Goal: Find specific page/section: Find specific page/section

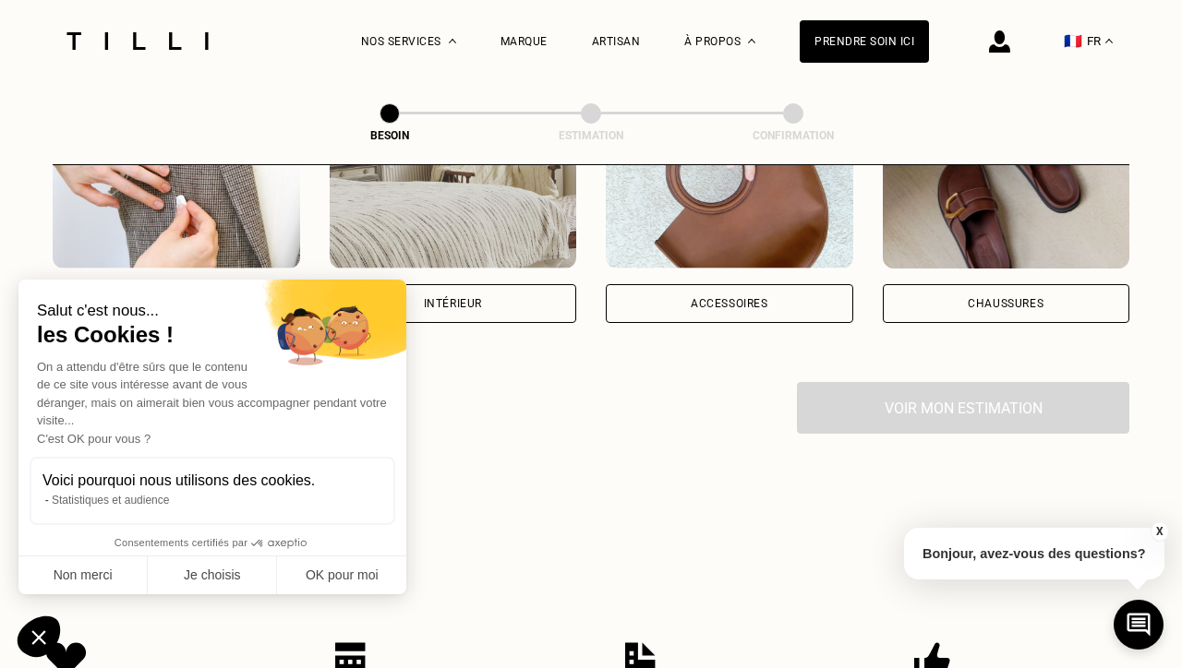
scroll to position [445, 0]
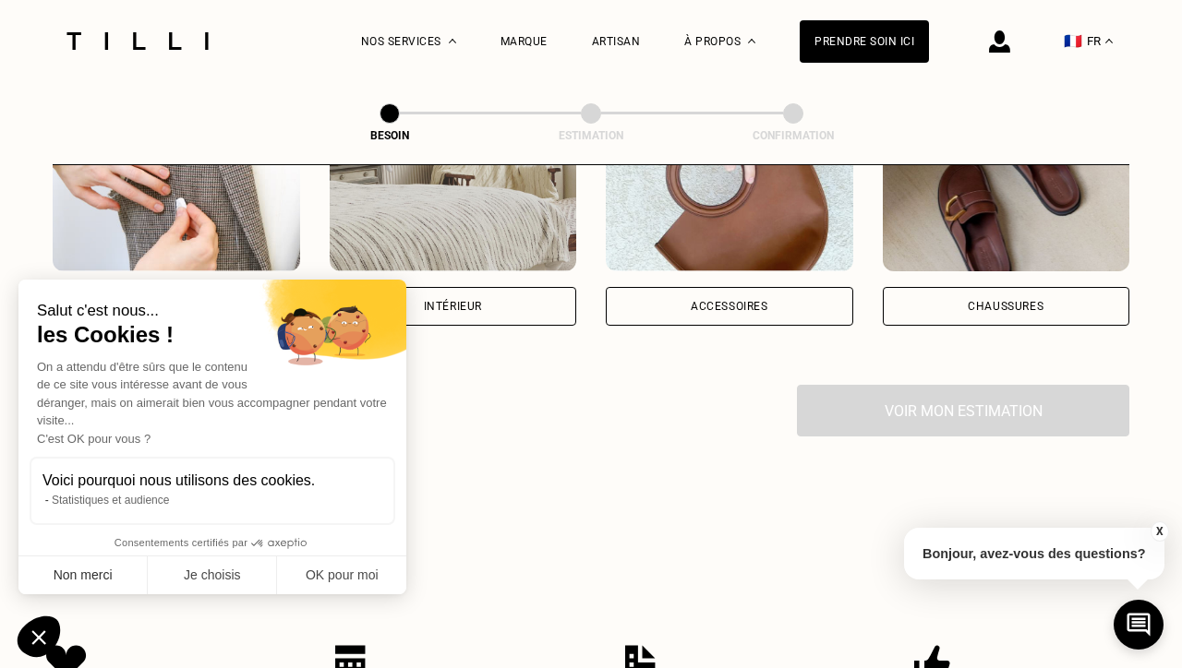
click at [108, 577] on button "Non merci" at bounding box center [82, 576] width 129 height 39
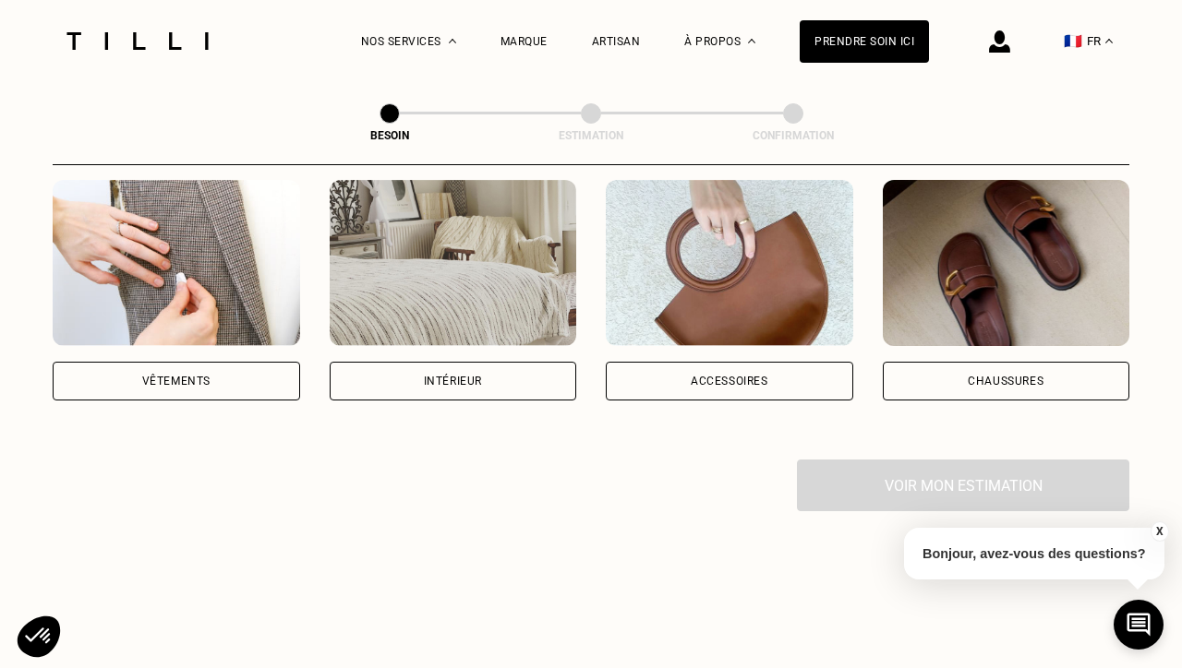
scroll to position [343, 0]
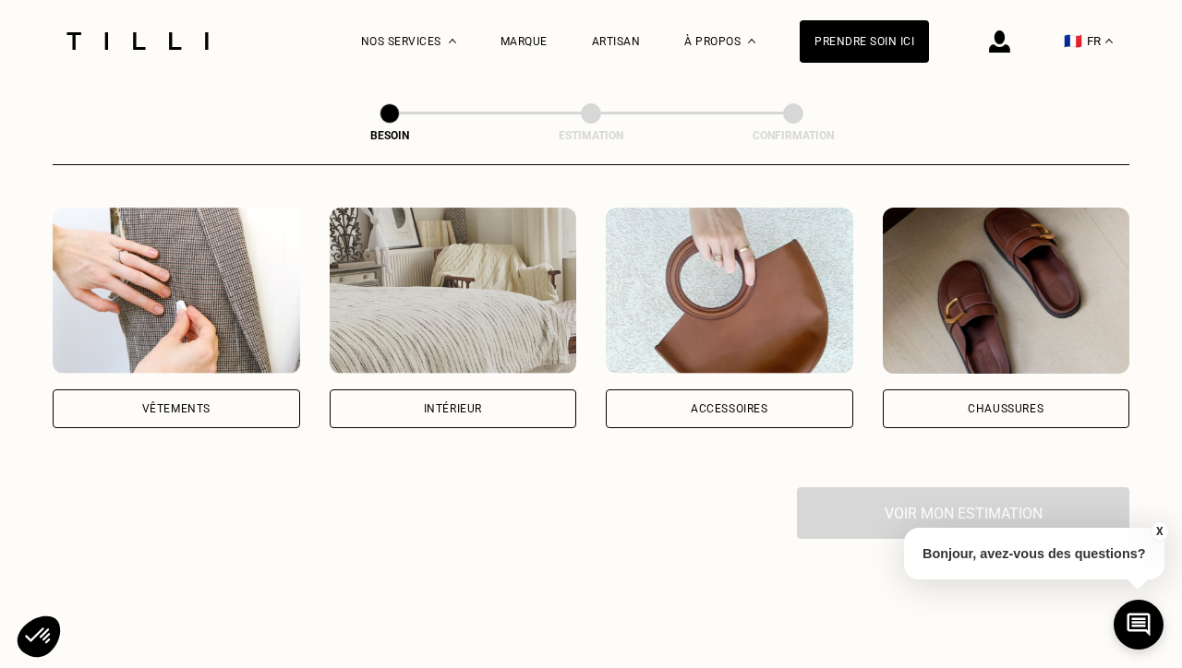
click at [733, 390] on div "Accessoires" at bounding box center [729, 409] width 247 height 39
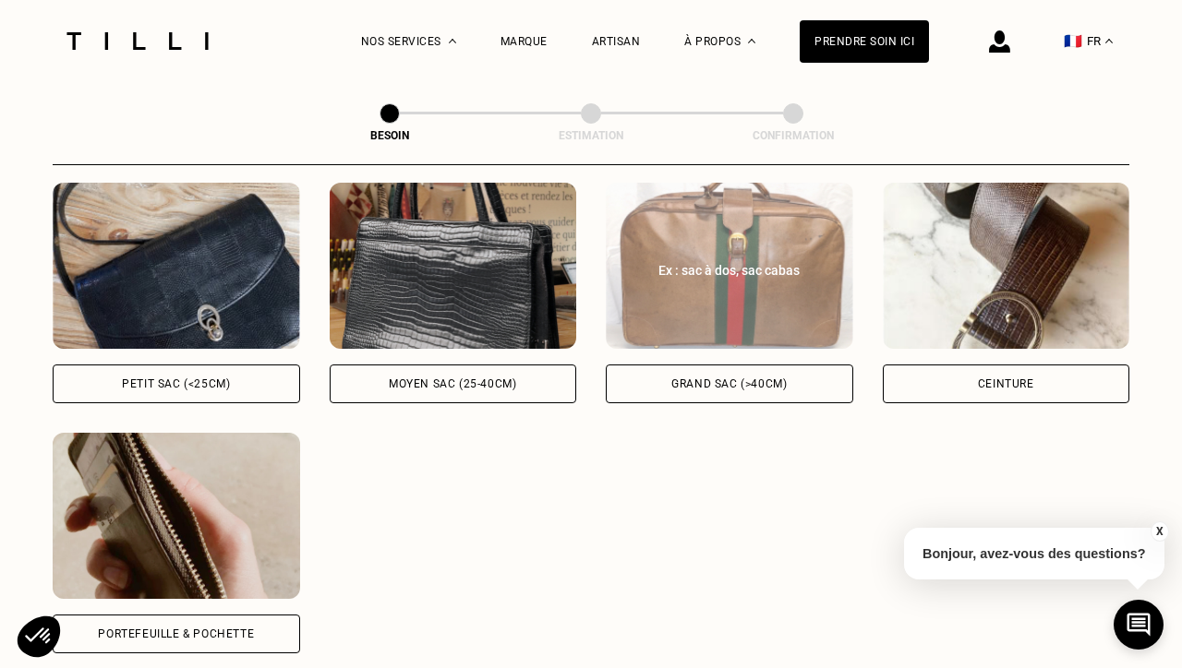
scroll to position [871, 0]
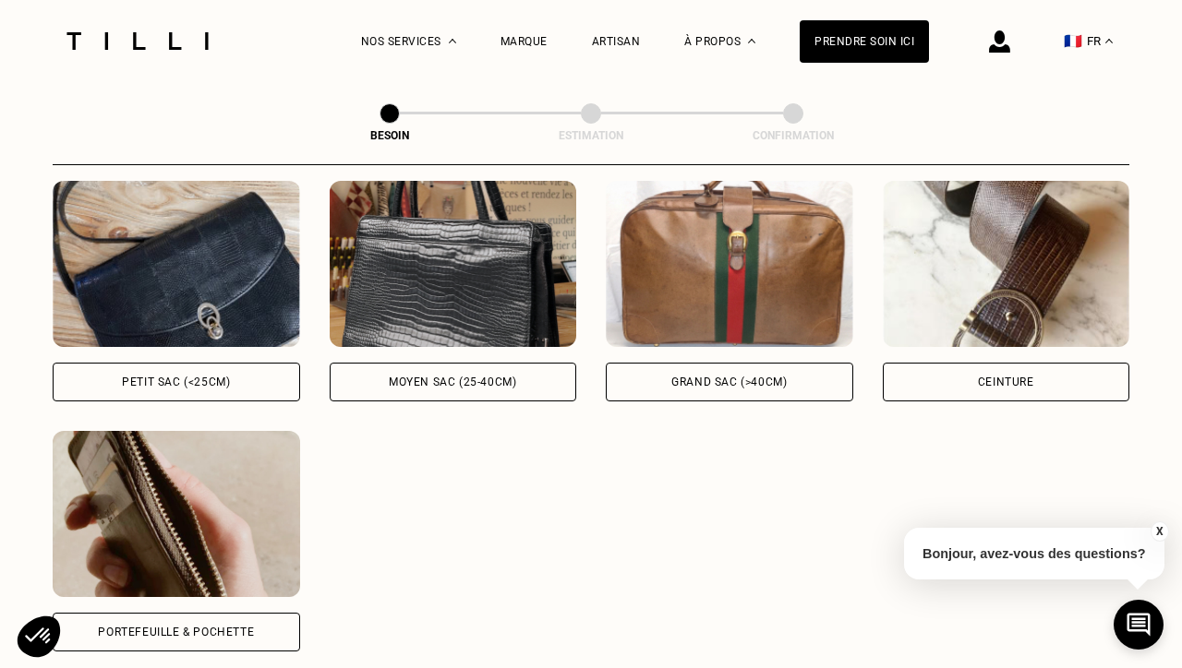
click at [640, 538] on div "Ex : sac baguette, en bandoulière Petit sac (<25cm) Ex : sac à main, sac bowlin…" at bounding box center [591, 416] width 1077 height 471
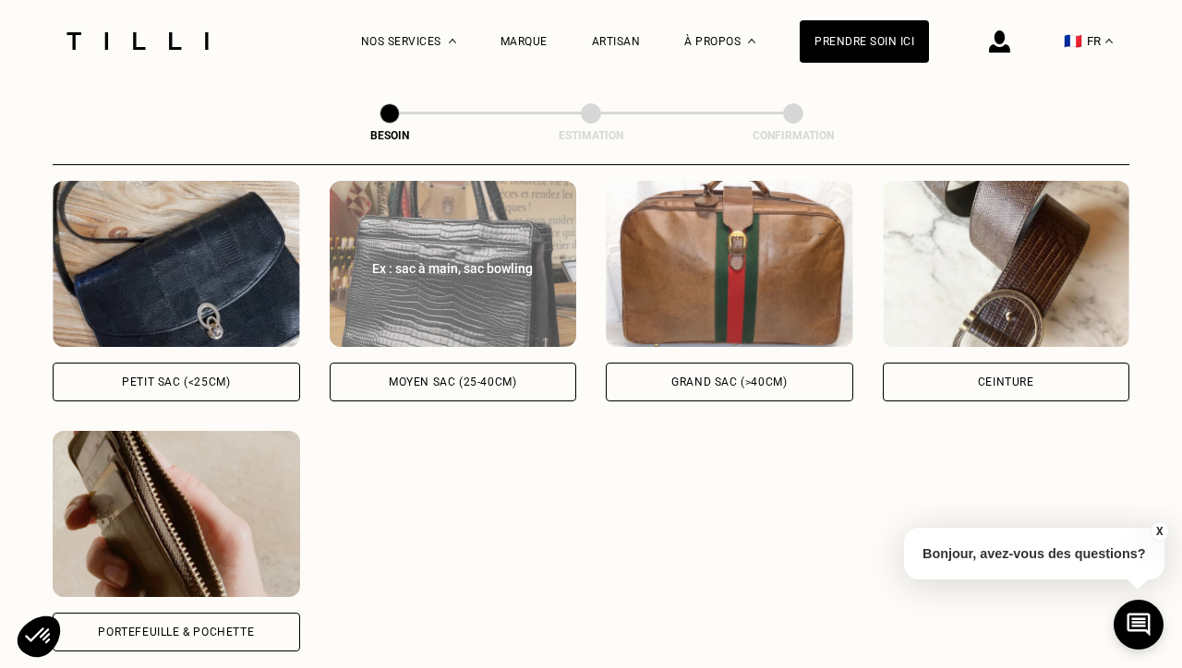
click at [531, 367] on div "Moyen sac (25-40cm)" at bounding box center [453, 382] width 247 height 39
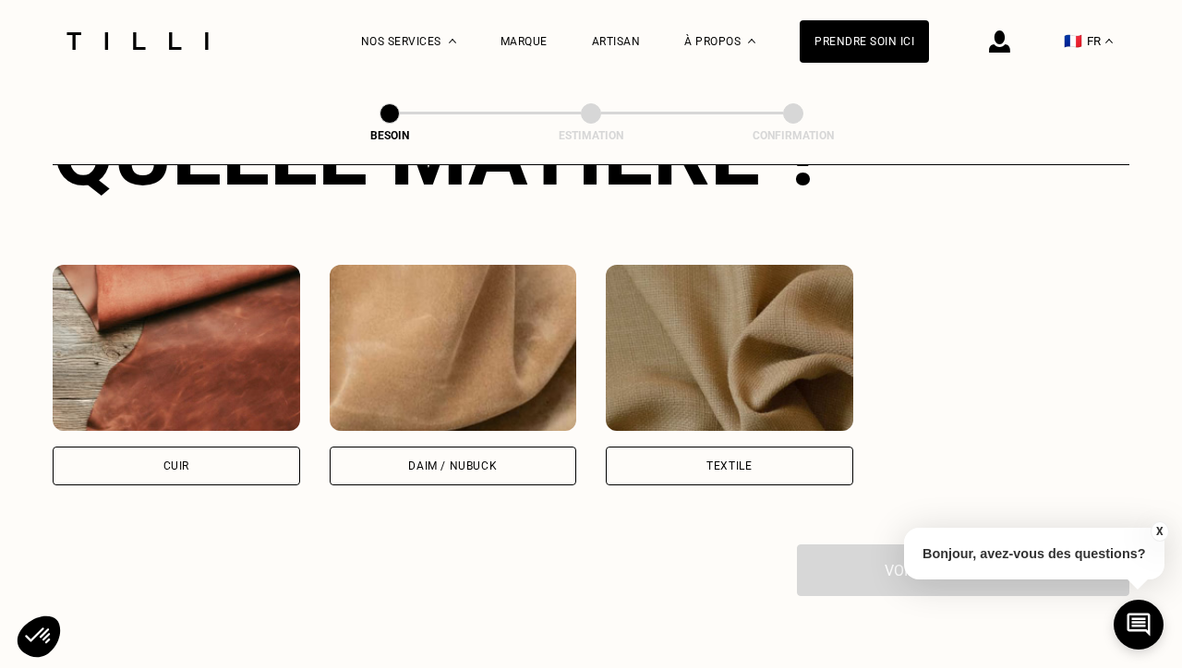
scroll to position [1549, 0]
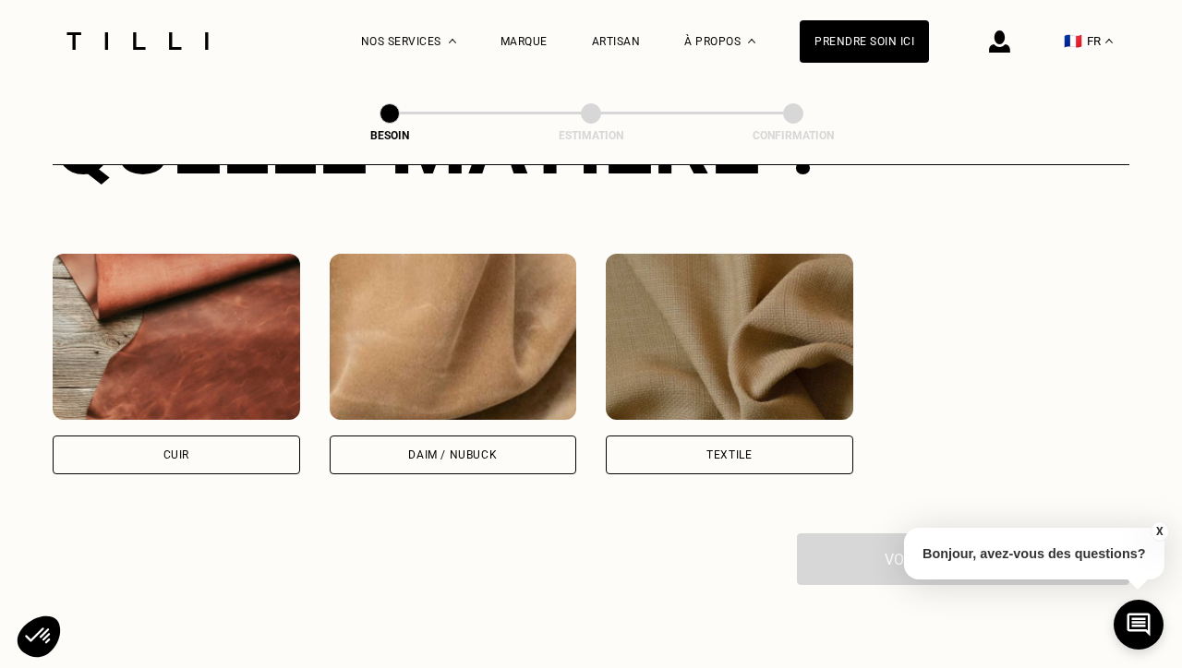
click at [168, 411] on div "Cuir" at bounding box center [176, 364] width 247 height 221
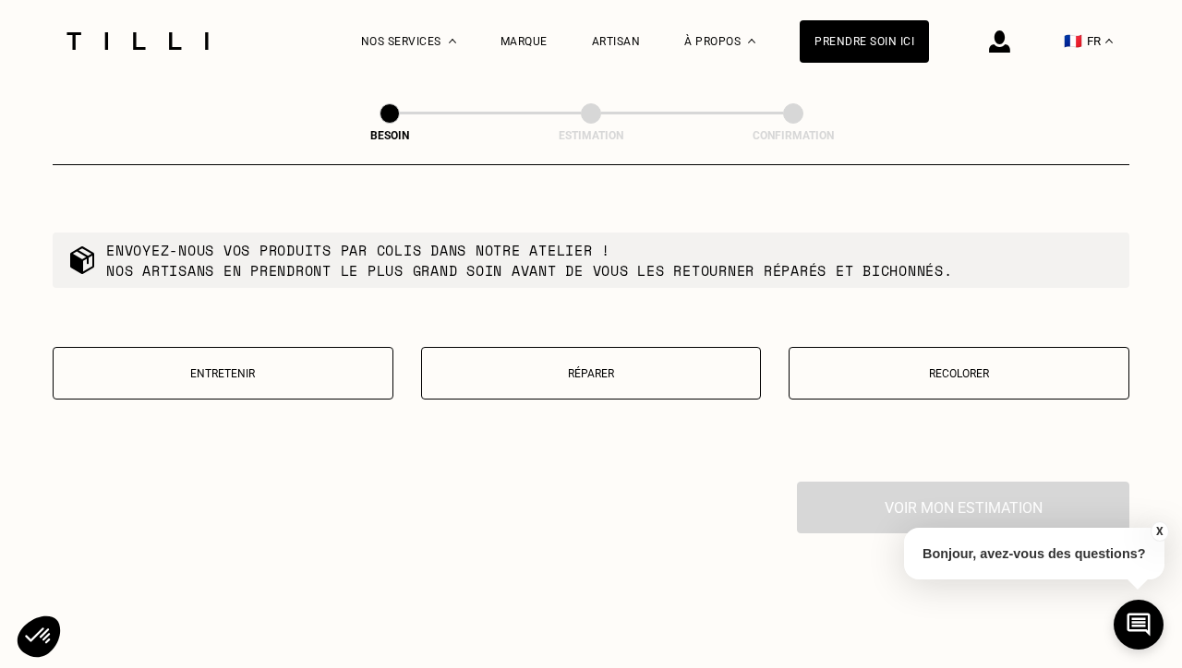
scroll to position [2075, 0]
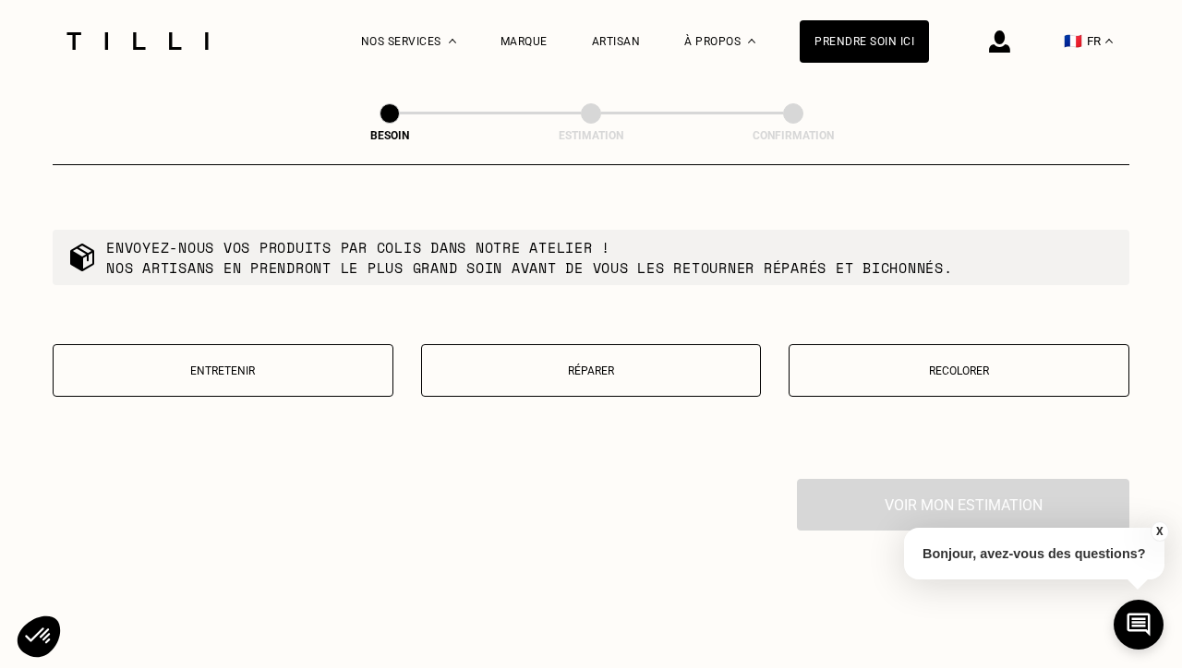
click at [871, 365] on p "Recolorer" at bounding box center [959, 371] width 320 height 13
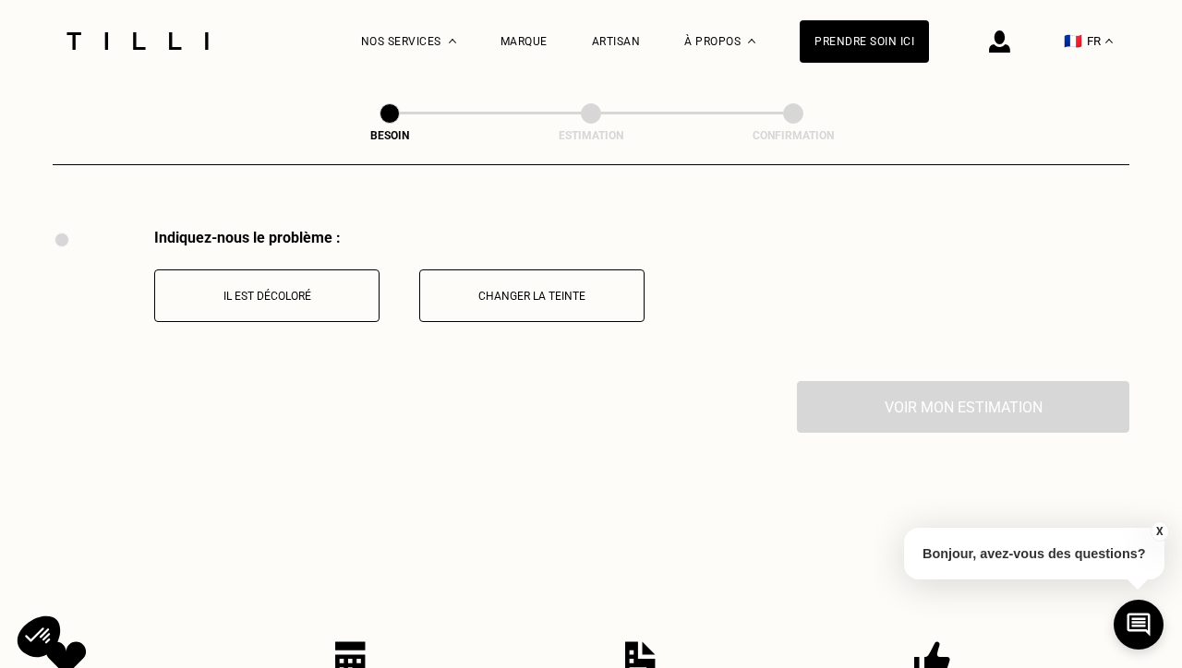
click at [686, 350] on div "Indiquez-nous le problème : Il est décoloré Changer la teinte" at bounding box center [591, 305] width 1077 height 152
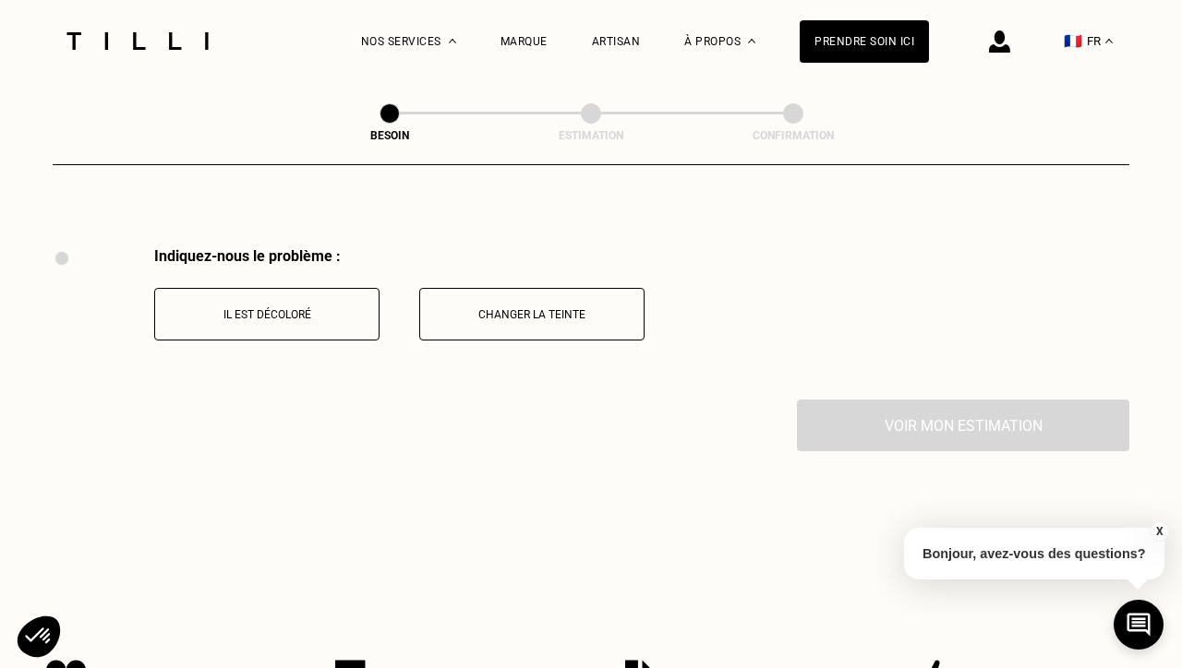
scroll to position [2290, 0]
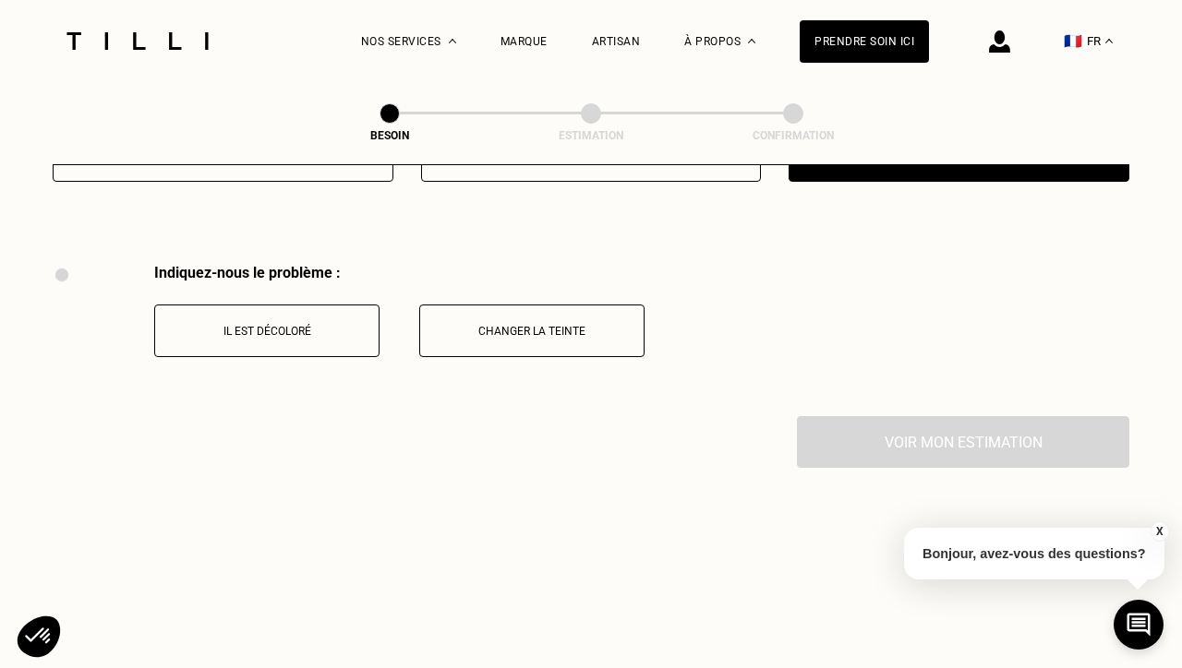
click at [337, 325] on button "Il est décoloré" at bounding box center [266, 331] width 225 height 53
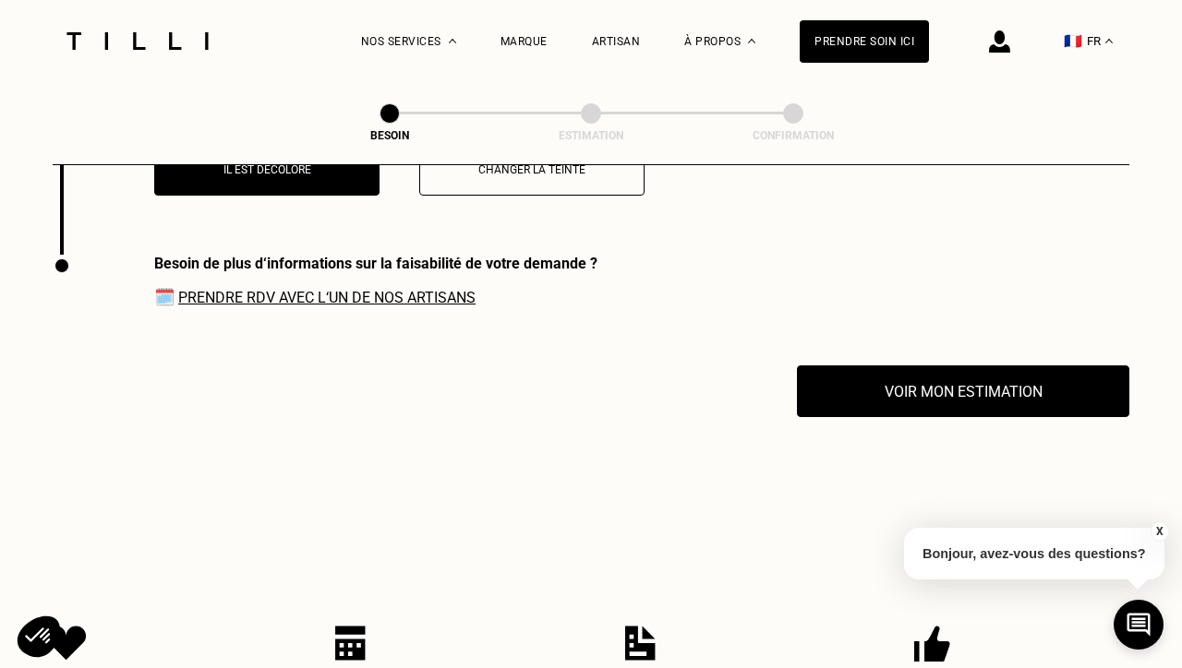
scroll to position [2477, 0]
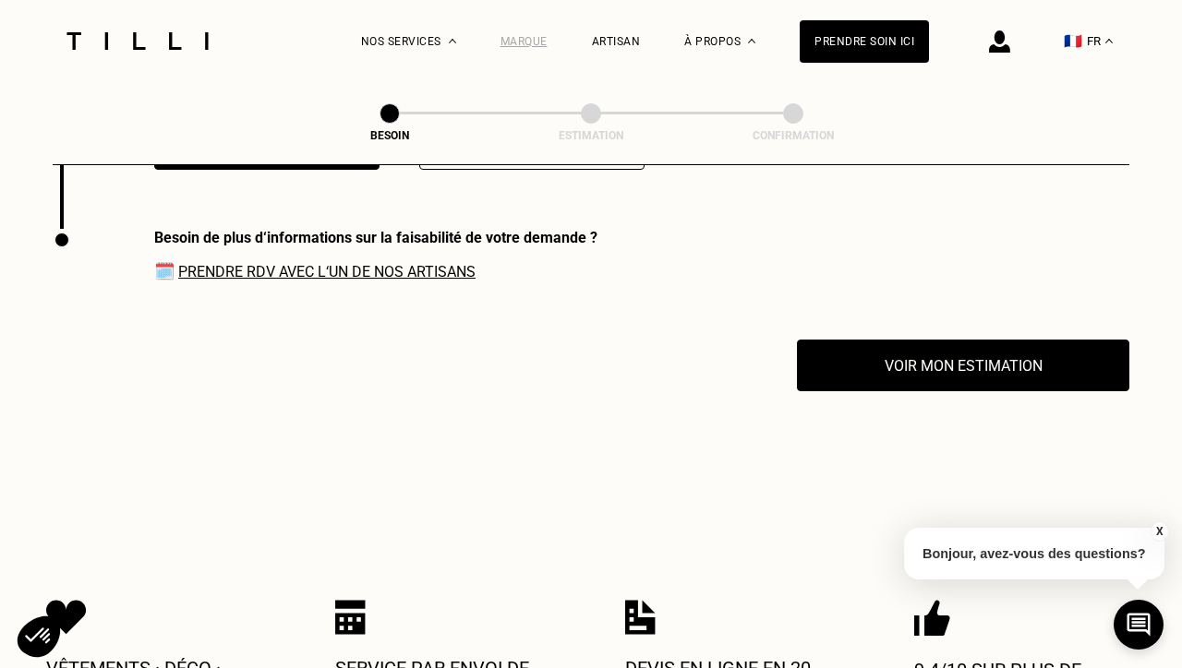
click at [532, 37] on div "Marque" at bounding box center [523, 41] width 47 height 13
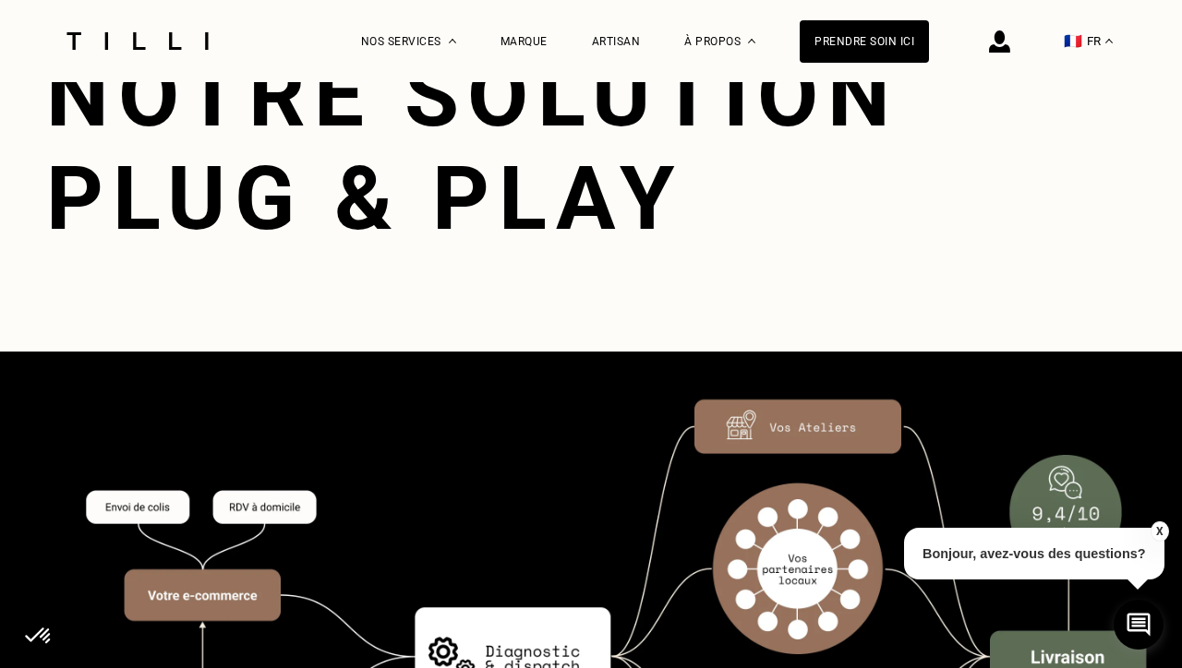
scroll to position [2366, 0]
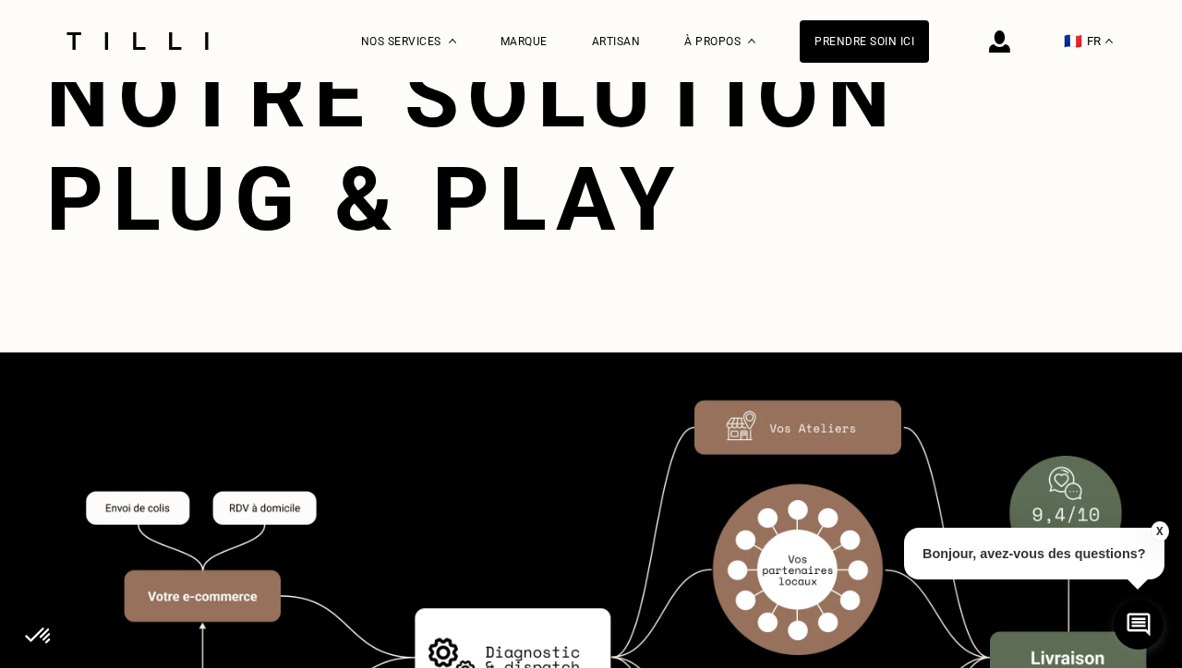
scroll to position [1198, 0]
